Goal: Check status: Check status

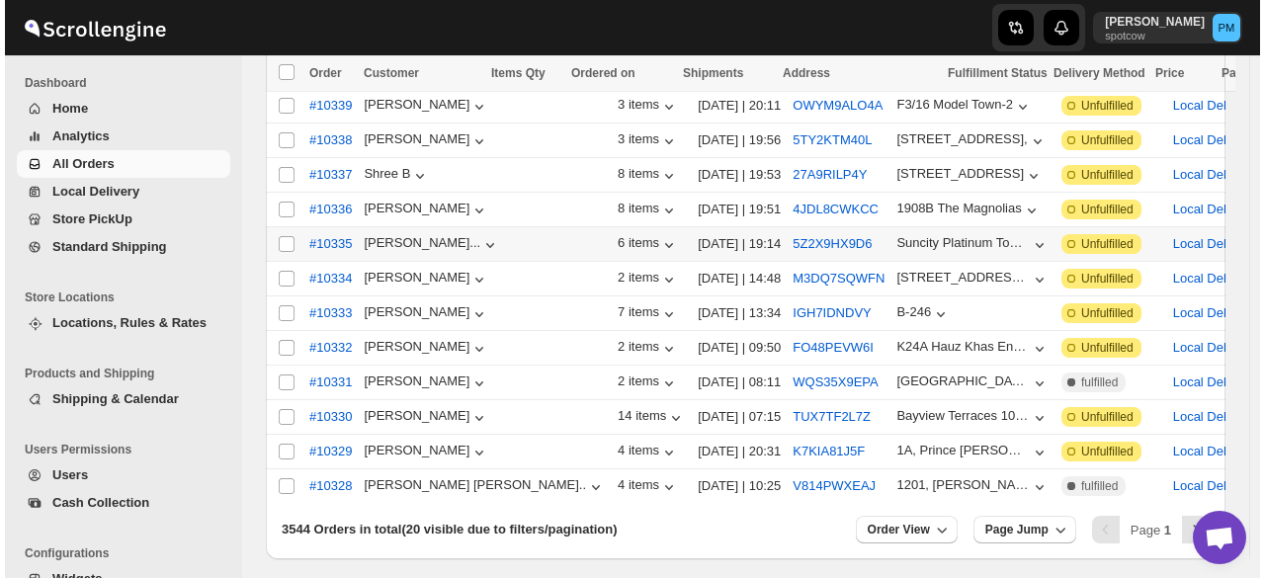
scroll to position [494, 0]
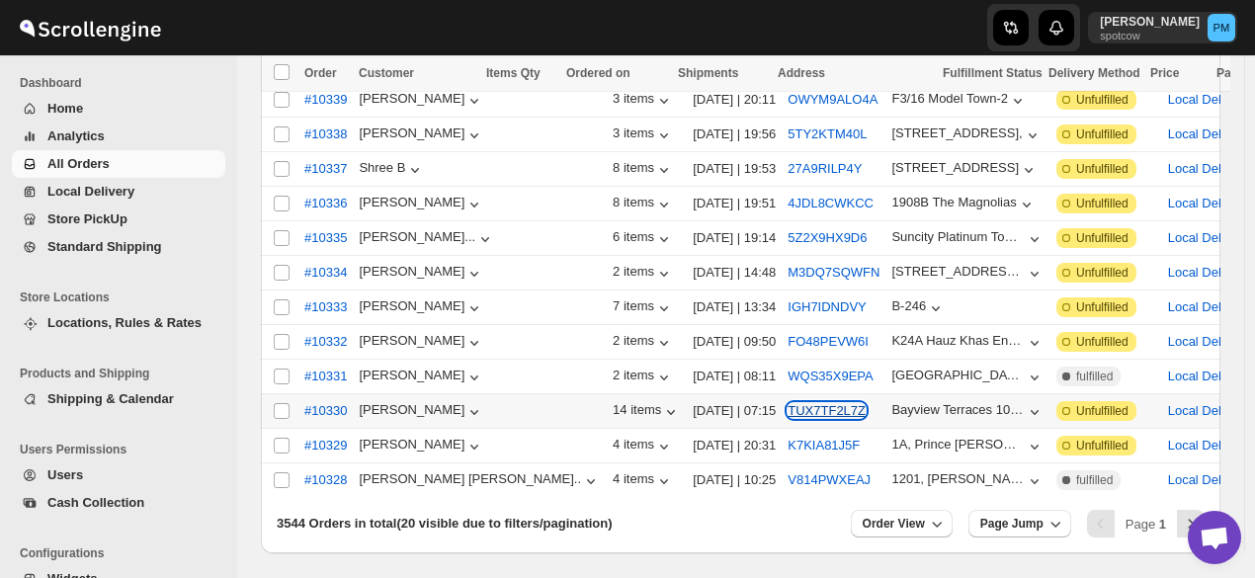
click at [787, 403] on button "TUX7TF2L7Z" at bounding box center [826, 410] width 78 height 15
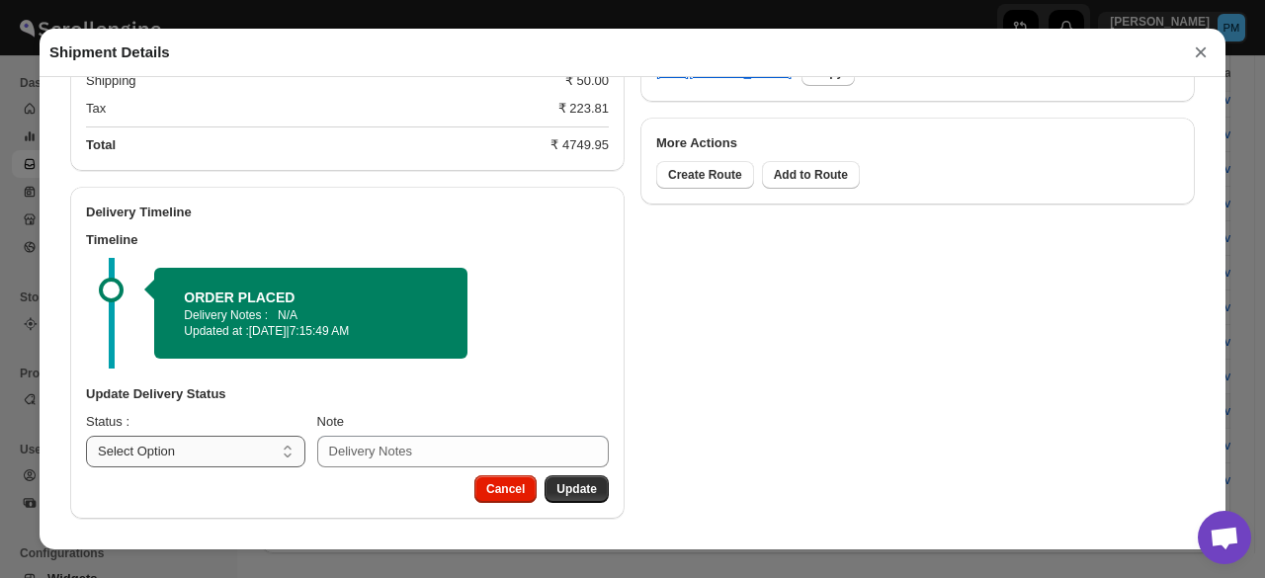
scroll to position [1006, 0]
click at [240, 453] on select "Select Option PICKED UP OUT FOR DELIVERY RESCHEDULE DELIVERED CANCELLED" at bounding box center [195, 452] width 219 height 32
select select "PICKED_UP"
click at [86, 436] on select "Select Option PICKED UP OUT FOR DELIVERY RESCHEDULE DELIVERED CANCELLED" at bounding box center [195, 452] width 219 height 32
click at [547, 479] on button "Pick Products" at bounding box center [557, 489] width 103 height 28
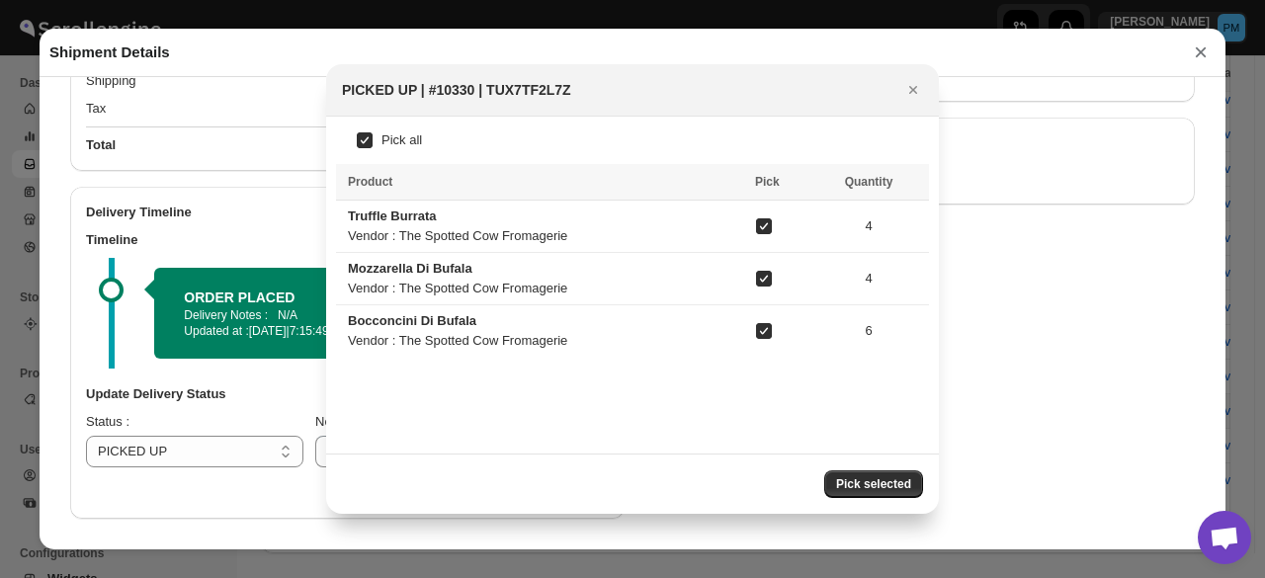
click at [873, 474] on button "Pick selected" at bounding box center [873, 484] width 99 height 28
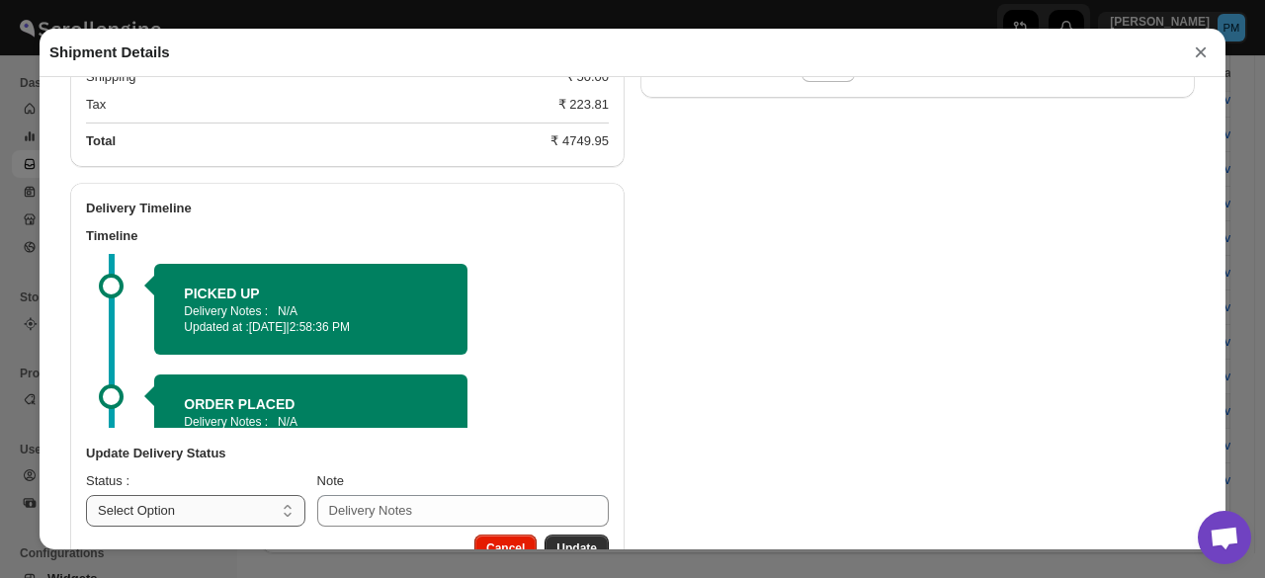
click at [219, 511] on select "Select Option PICKED UP OUT FOR DELIVERY RESCHEDULE DELIVERED CANCELLED" at bounding box center [195, 511] width 219 height 32
select select "OUT_FOR_DELIVERY"
click at [86, 498] on select "Select Option PICKED UP OUT FOR DELIVERY RESCHEDULE DELIVERED CANCELLED" at bounding box center [195, 511] width 219 height 32
click at [581, 544] on span "Update" at bounding box center [576, 548] width 41 height 16
select select
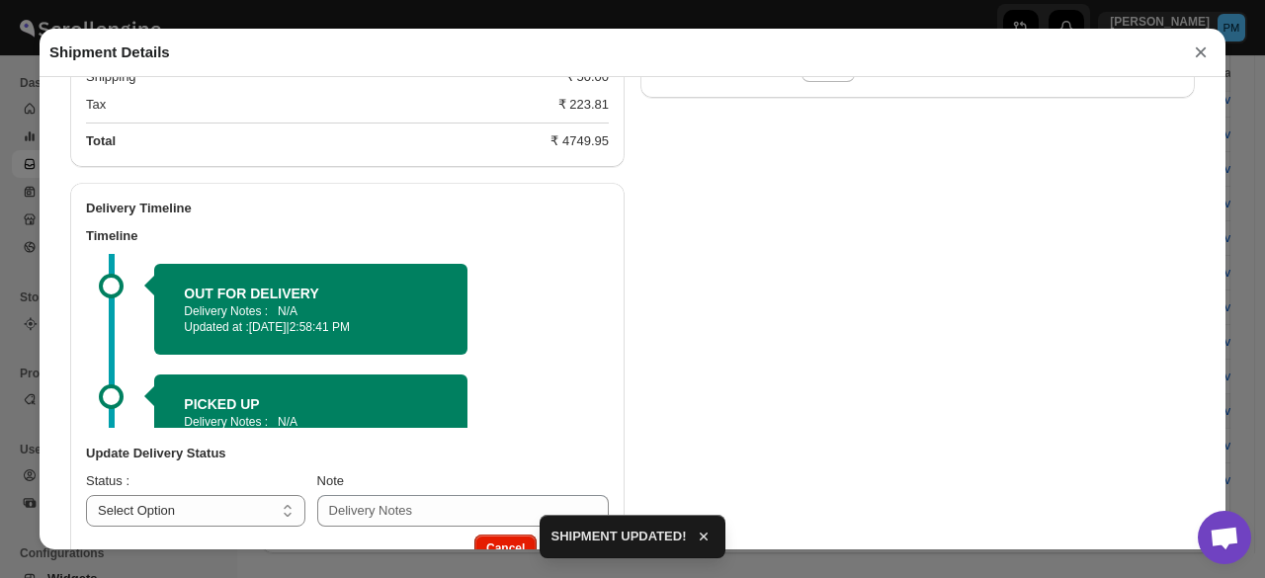
click at [1205, 61] on button "×" at bounding box center [1201, 53] width 30 height 28
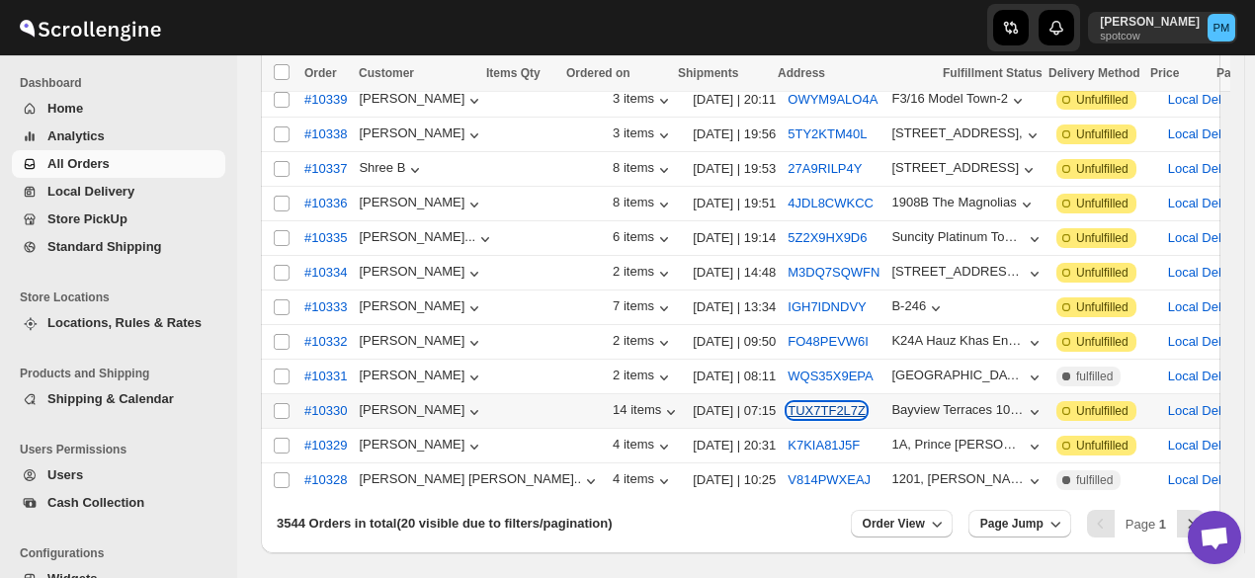
click at [787, 403] on button "TUX7TF2L7Z" at bounding box center [826, 410] width 78 height 15
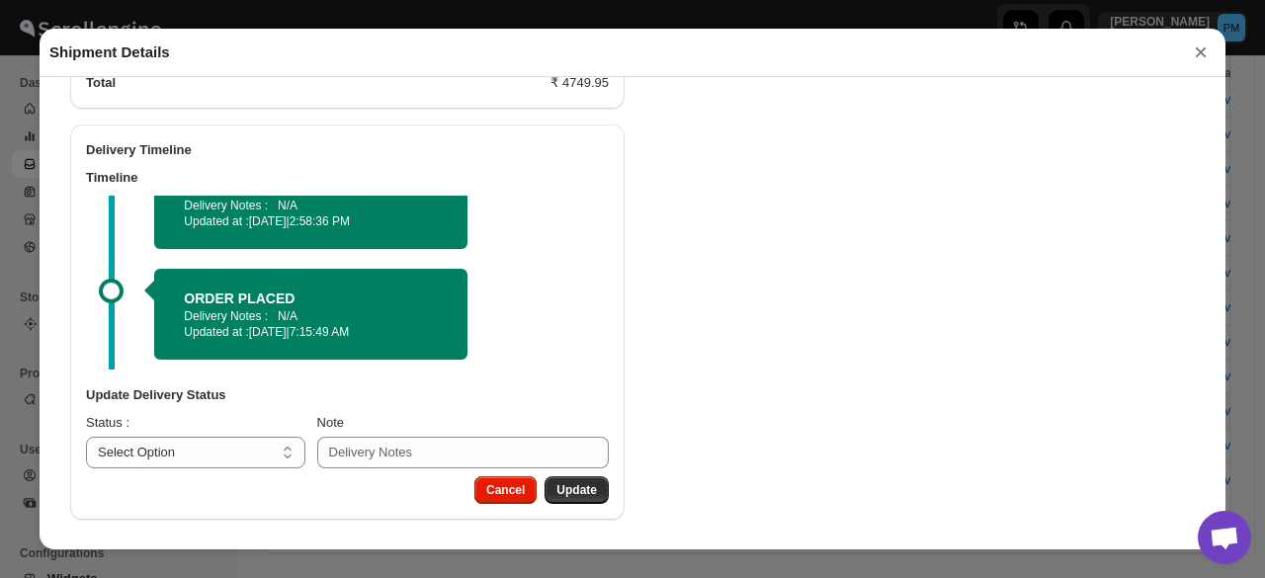
scroll to position [0, 0]
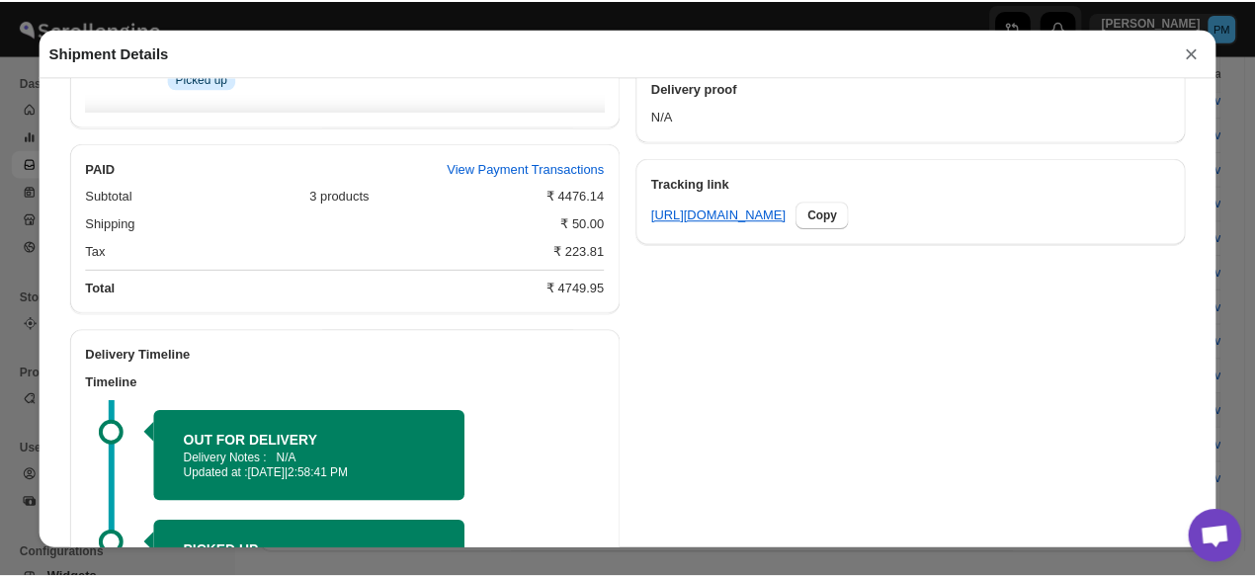
scroll to position [772, 0]
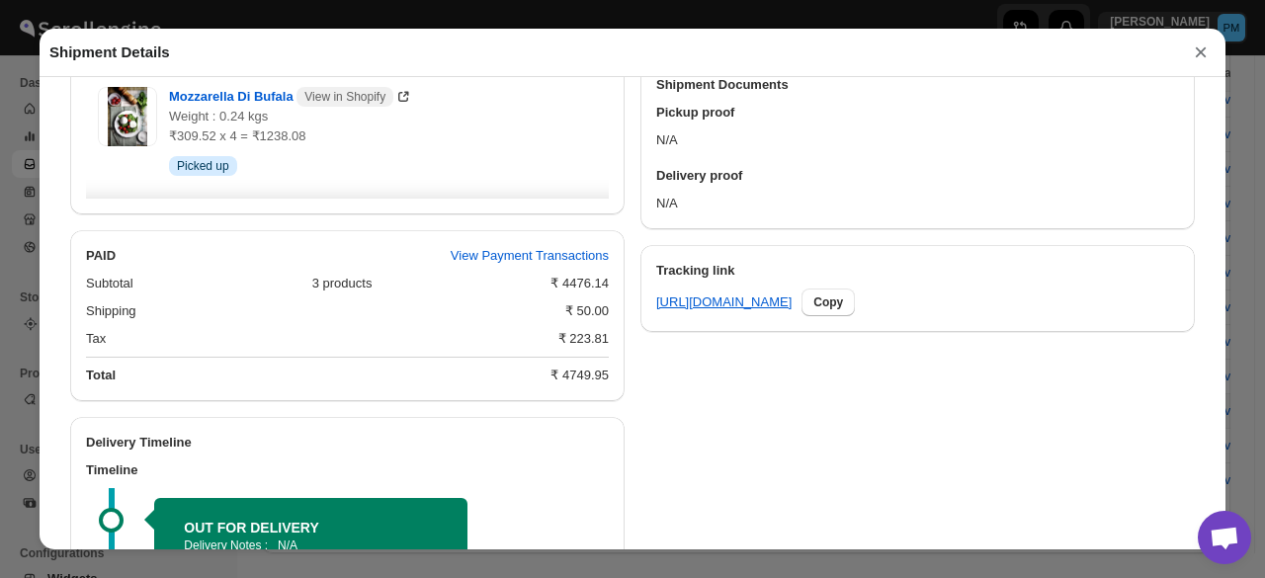
click at [1200, 48] on button "×" at bounding box center [1201, 53] width 30 height 28
